Goal: Task Accomplishment & Management: Manage account settings

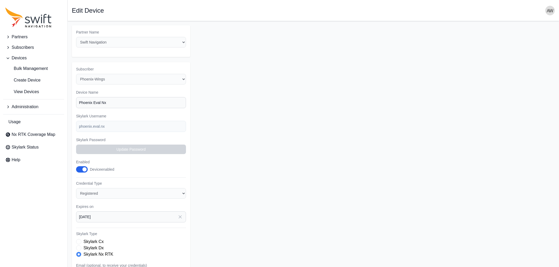
select select "ab3272ce-40d0-4c94-a524-96a758ab755c"
select select "44a1231d-18e8-4b9d-aa26-e02e78e49721"
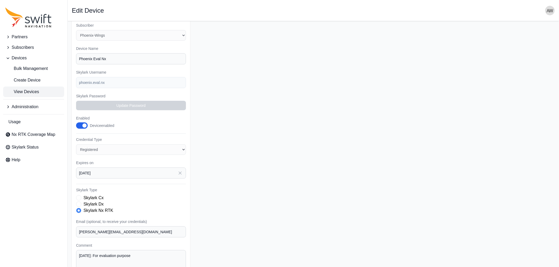
click at [23, 90] on span "View Devices" at bounding box center [22, 92] width 34 height 6
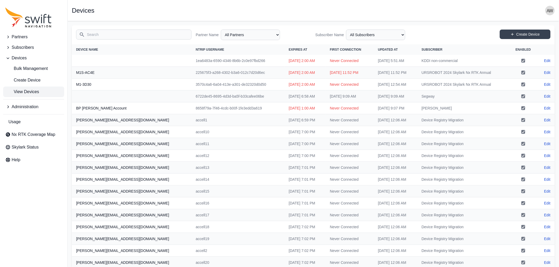
click at [143, 34] on input "Search" at bounding box center [133, 35] width 115 height 10
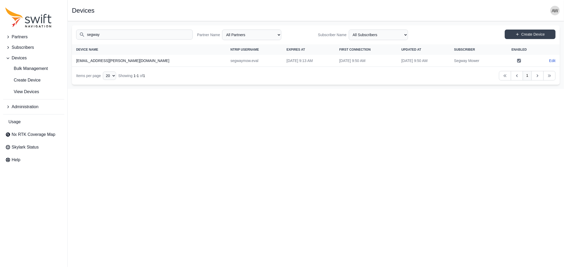
type input "segway"
click at [359, 35] on select "All Subscribers <Partner Name> - Customer 1 <Partner Name> - Customer 2 <Partne…" at bounding box center [378, 35] width 59 height 11
click at [259, 36] on select "All Partners AlpsAlpine [PERSON_NAME] Asensing Bad Elf Bench Mark Equipment & S…" at bounding box center [251, 35] width 59 height 11
click at [359, 34] on select "All Subscribers <Partner Name> - Customer 1 <Partner Name> - Customer 2 <Partne…" at bounding box center [378, 35] width 59 height 11
click at [349, 30] on select "All Subscribers <Partner Name> - Customer 1 <Partner Name> - Customer 2 <Partne…" at bounding box center [378, 35] width 59 height 11
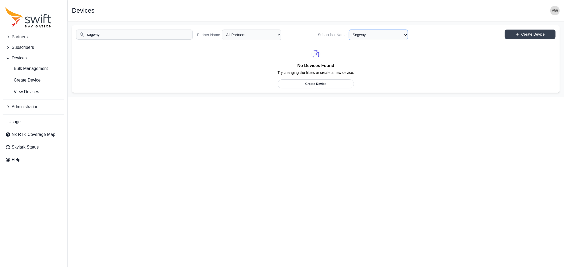
click at [376, 35] on select "All Subscribers <Partner Name> - Customer 1 <Partner Name> - Customer 2 <Partne…" at bounding box center [378, 35] width 59 height 11
click at [349, 30] on select "All Subscribers <Partner Name> - Customer 1 <Partner Name> - Customer 2 <Partne…" at bounding box center [378, 35] width 59 height 11
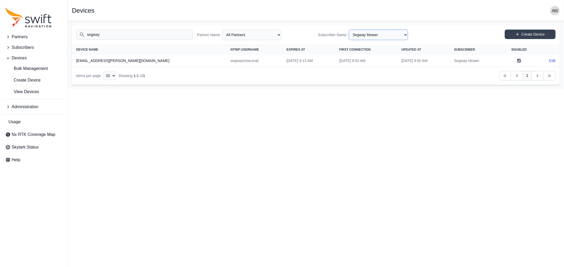
click at [405, 35] on select "All Subscribers <Partner Name> - Customer 1 <Partner Name> - Customer 2 <Partne…" at bounding box center [378, 35] width 59 height 11
click at [349, 30] on select "All Subscribers <Partner Name> - Customer 1 <Partner Name> - Customer 2 <Partne…" at bounding box center [378, 35] width 59 height 11
select select "7a66ce55-1c06-4a2b-8f4c-ececb7213ed5"
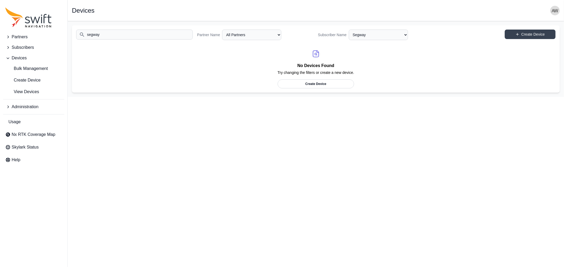
click at [19, 57] on span "Devices" at bounding box center [19, 58] width 15 height 6
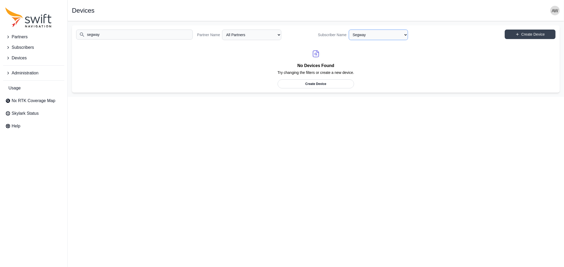
click at [351, 34] on select "All Subscribers <Partner Name> - Customer 1 <Partner Name> - Customer 2 <Partne…" at bounding box center [378, 35] width 59 height 11
click at [349, 30] on select "All Subscribers <Partner Name> - Customer 1 <Partner Name> - Customer 2 <Partne…" at bounding box center [378, 35] width 59 height 11
select select "Subscriber"
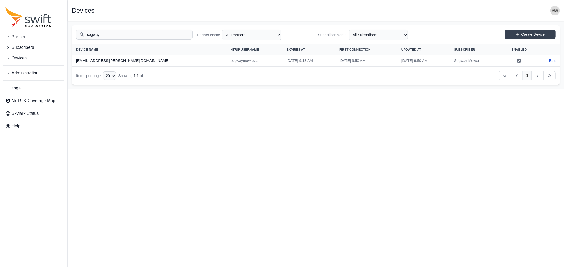
click at [21, 46] on span "Subscribers" at bounding box center [23, 47] width 22 height 6
drag, startPoint x: 96, startPoint y: 35, endPoint x: 70, endPoint y: 35, distance: 25.6
click at [70, 35] on main "Open sidebar Devices Search segway Partner Name All Partners AlpsAlpine [PERSON…" at bounding box center [316, 55] width 496 height 68
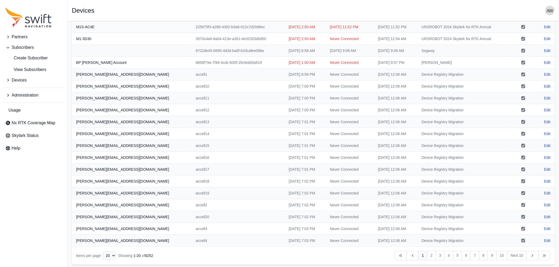
scroll to position [48, 0]
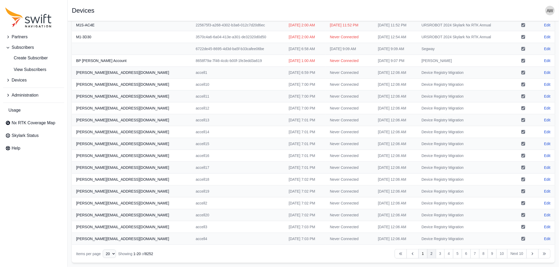
click at [432, 254] on link "2" at bounding box center [431, 254] width 9 height 10
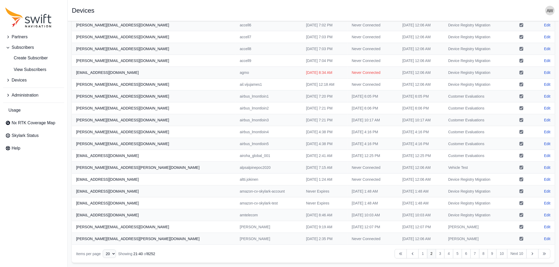
click at [22, 80] on span "Devices" at bounding box center [19, 80] width 15 height 6
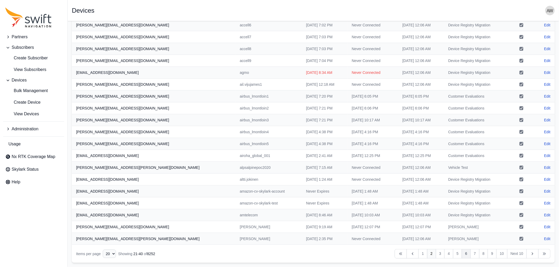
click at [465, 252] on link "6" at bounding box center [466, 254] width 9 height 10
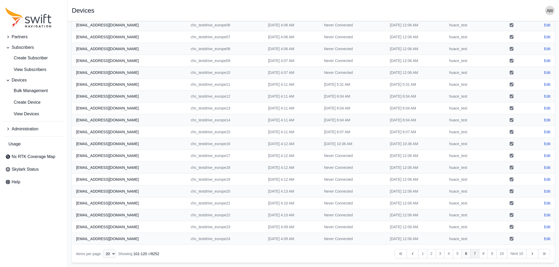
click at [477, 253] on link "7" at bounding box center [475, 254] width 9 height 10
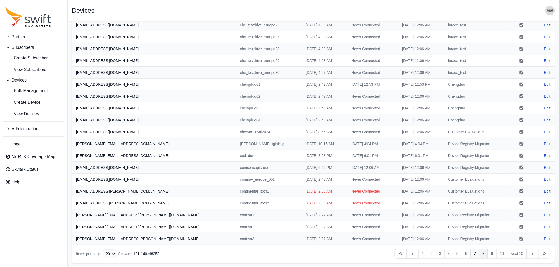
click at [484, 254] on link "8" at bounding box center [483, 254] width 9 height 10
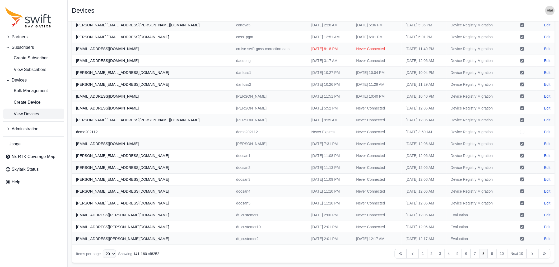
click at [29, 113] on span "View Devices" at bounding box center [22, 114] width 34 height 6
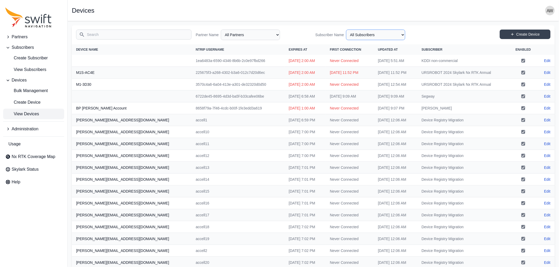
click at [373, 35] on select "All Subscribers <Partner Name> - Customer 1 <Partner Name> - Customer 2 <Partne…" at bounding box center [375, 35] width 59 height 11
click at [149, 31] on input "Search" at bounding box center [133, 35] width 115 height 10
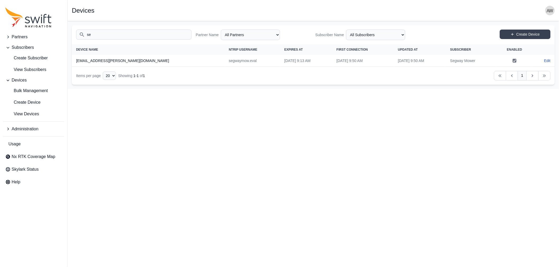
type input "s"
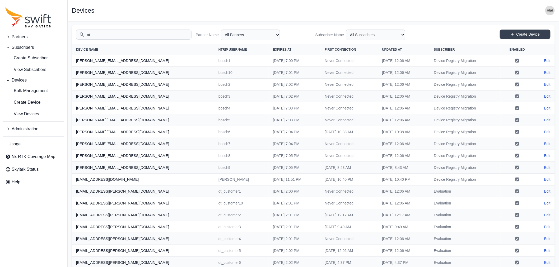
type input "n"
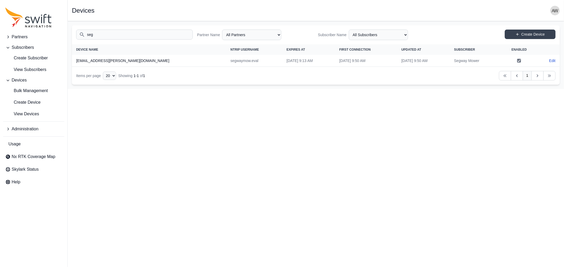
click at [149, 35] on input "seg" at bounding box center [134, 35] width 117 height 10
click at [125, 35] on input "seg" at bounding box center [134, 35] width 117 height 10
drag, startPoint x: 125, startPoint y: 35, endPoint x: 85, endPoint y: 33, distance: 39.9
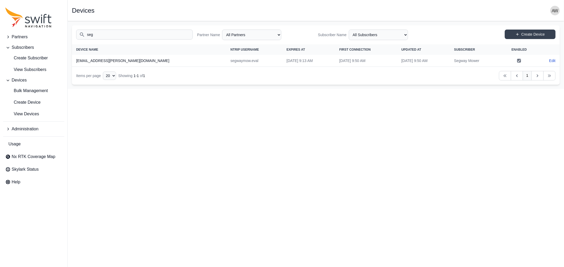
click at [85, 33] on input "seg" at bounding box center [134, 35] width 117 height 10
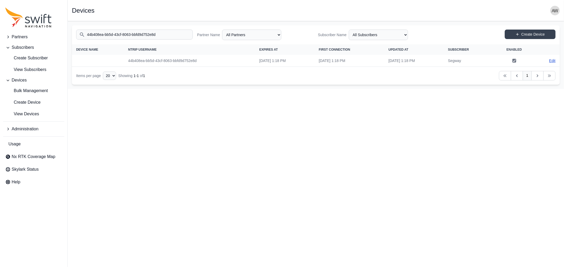
type input "44b408ea-bb5d-43cf-8063-bbfd9d752e8d"
click at [550, 60] on link "Edit" at bounding box center [552, 60] width 6 height 5
select select "ab3272ce-40d0-4c94-a524-96a758ab755c"
select select "7a66ce55-1c06-4a2b-8f4c-ececb7213ed5"
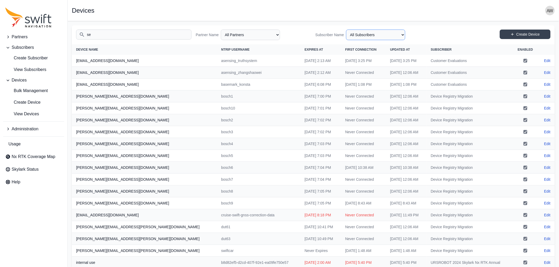
click at [379, 34] on select "All Subscribers <Partner Name> - Customer 1 <Partner Name> - Customer 2 <Partne…" at bounding box center [375, 35] width 59 height 11
click at [348, 30] on select "All Subscribers <Partner Name> - Customer 1 <Partner Name> - Customer 2 <Partne…" at bounding box center [375, 35] width 59 height 11
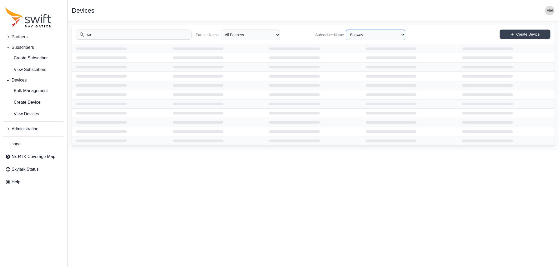
select select "7a66ce55-1c06-4a2b-8f4c-ececb7213ed5"
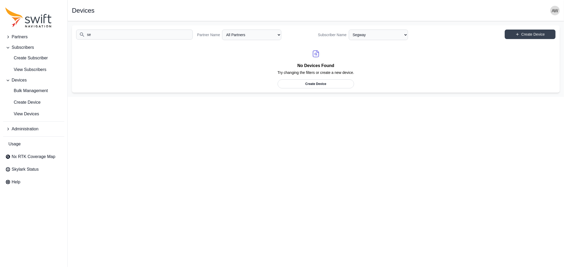
drag, startPoint x: 168, startPoint y: 35, endPoint x: 66, endPoint y: 43, distance: 102.0
click at [66, 43] on div "Partners Subscribers Create Subscriber View Subscribers Devices Bulk Management…" at bounding box center [282, 59] width 564 height 76
